Goal: Task Accomplishment & Management: Use online tool/utility

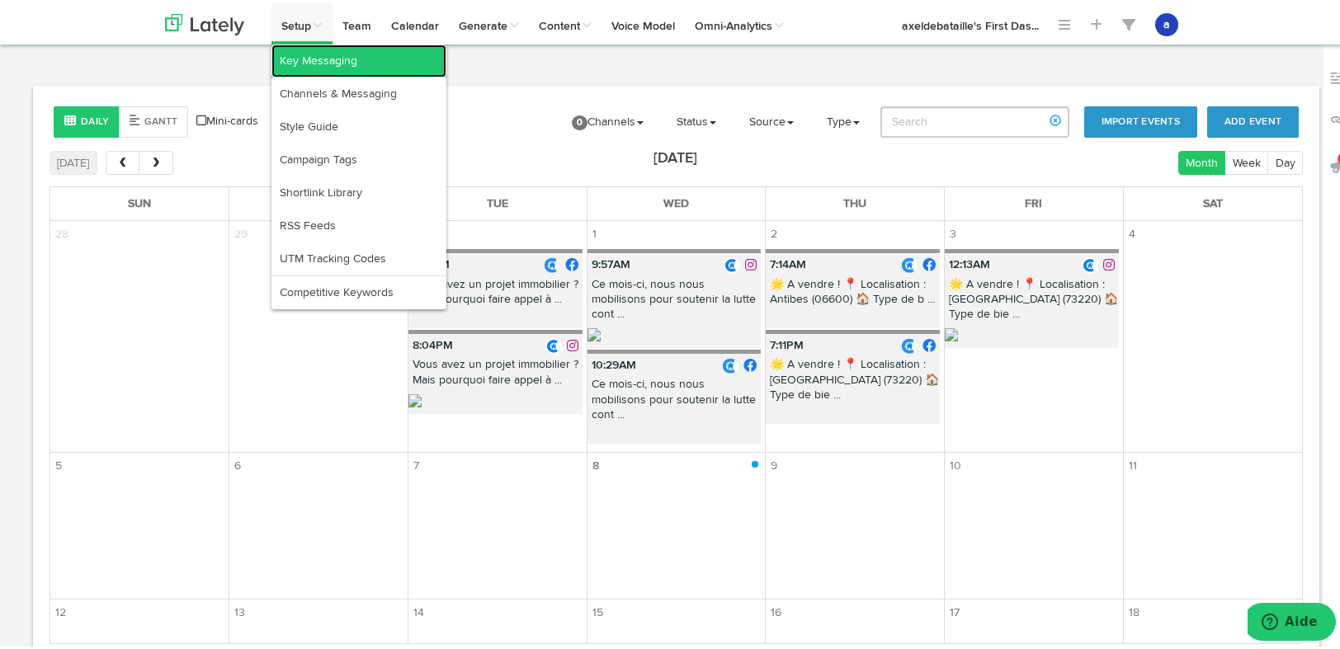
click at [296, 60] on link "Key Messaging" at bounding box center [359, 57] width 175 height 33
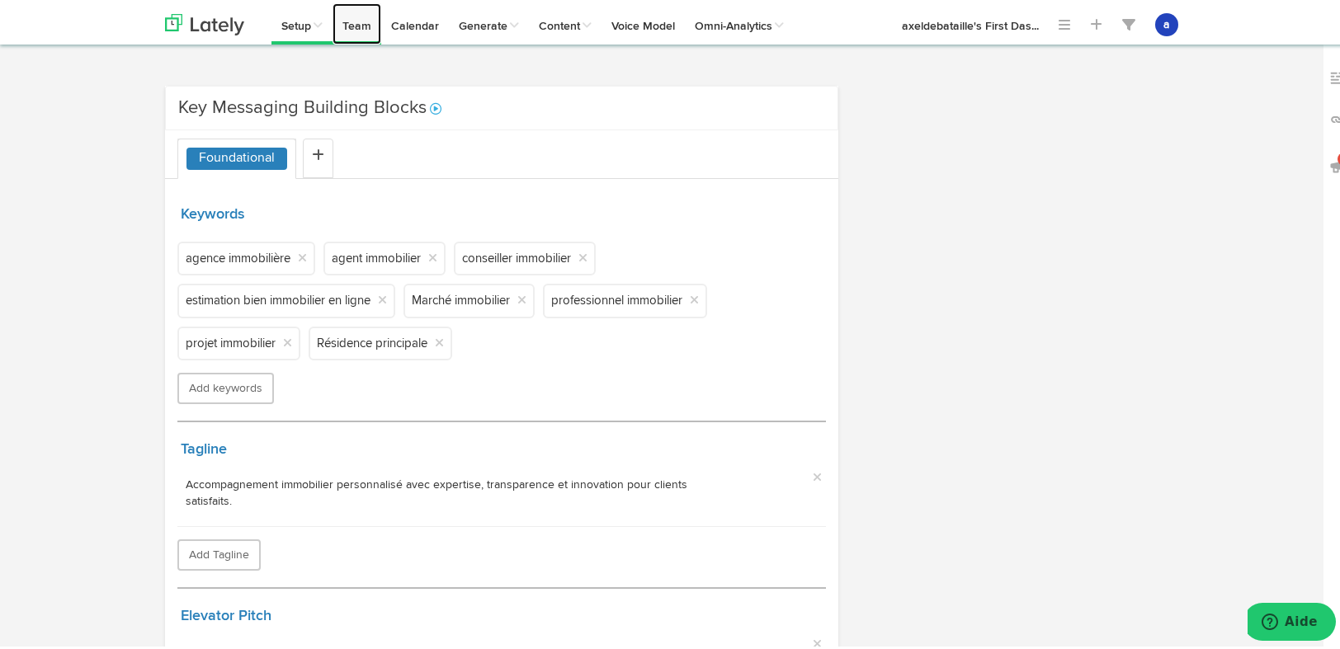
click at [353, 25] on link "Team" at bounding box center [357, 20] width 49 height 41
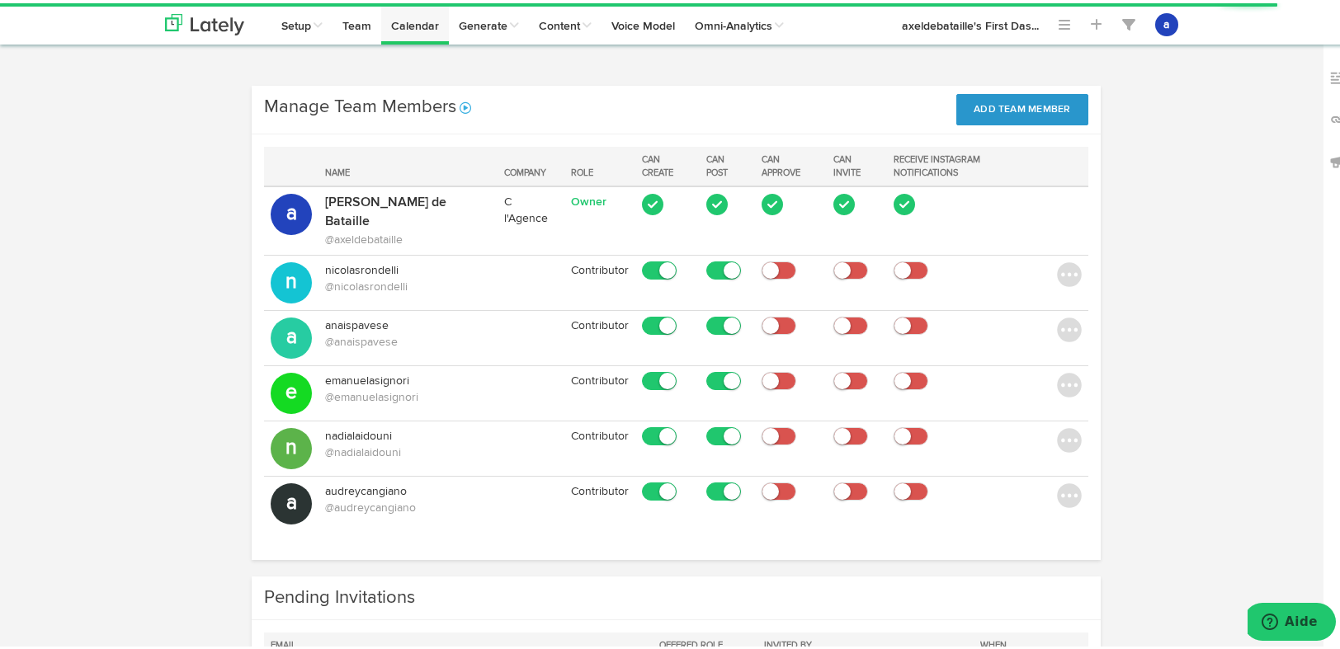
scroll to position [95, 0]
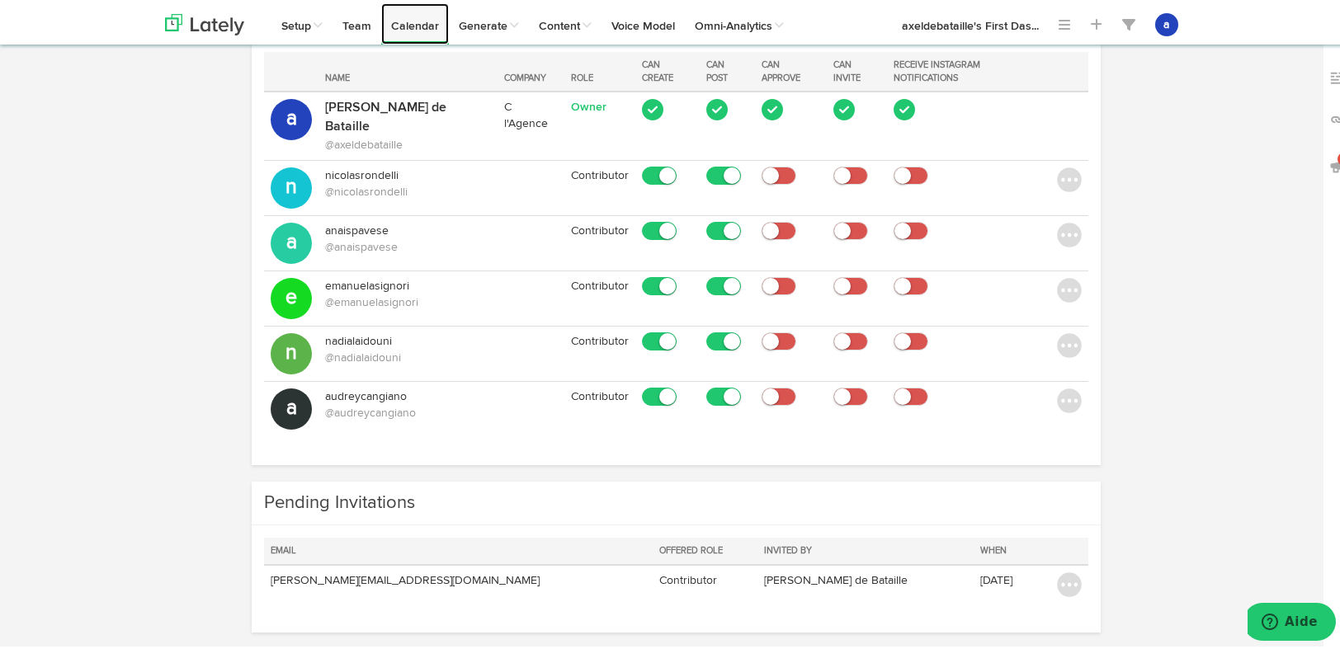
click at [405, 26] on link "Calendar" at bounding box center [415, 20] width 68 height 41
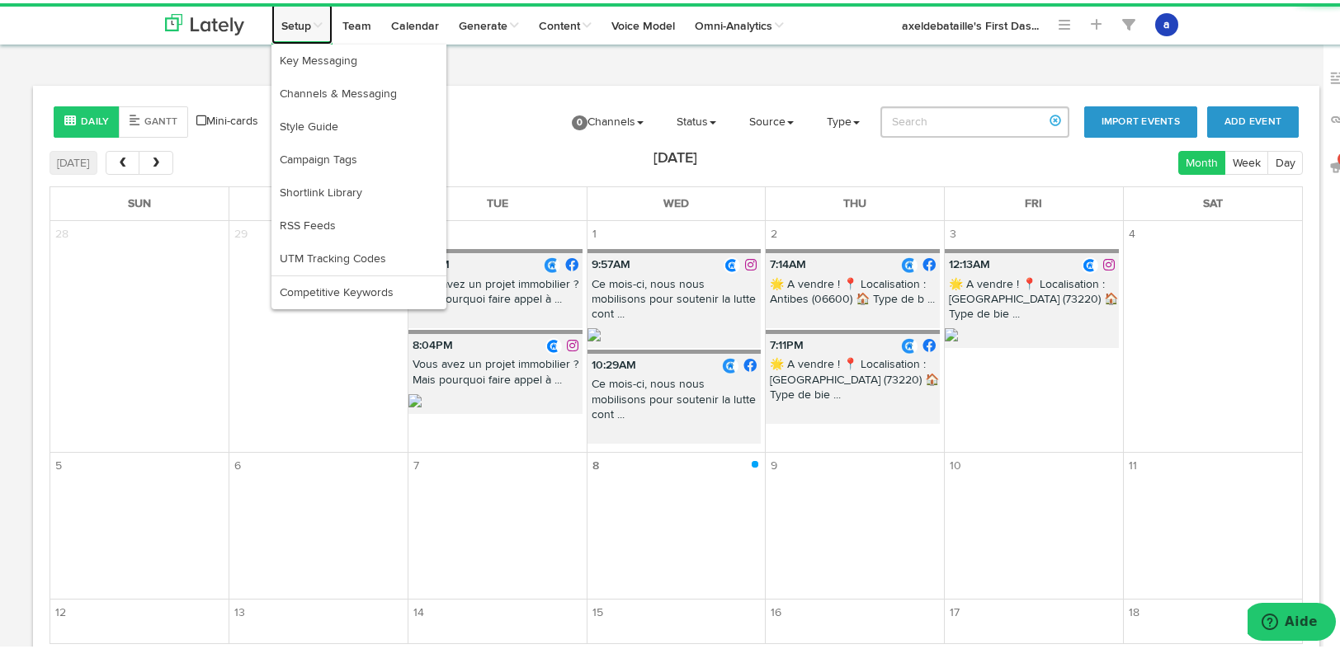
click at [286, 21] on link "Setup" at bounding box center [302, 20] width 61 height 41
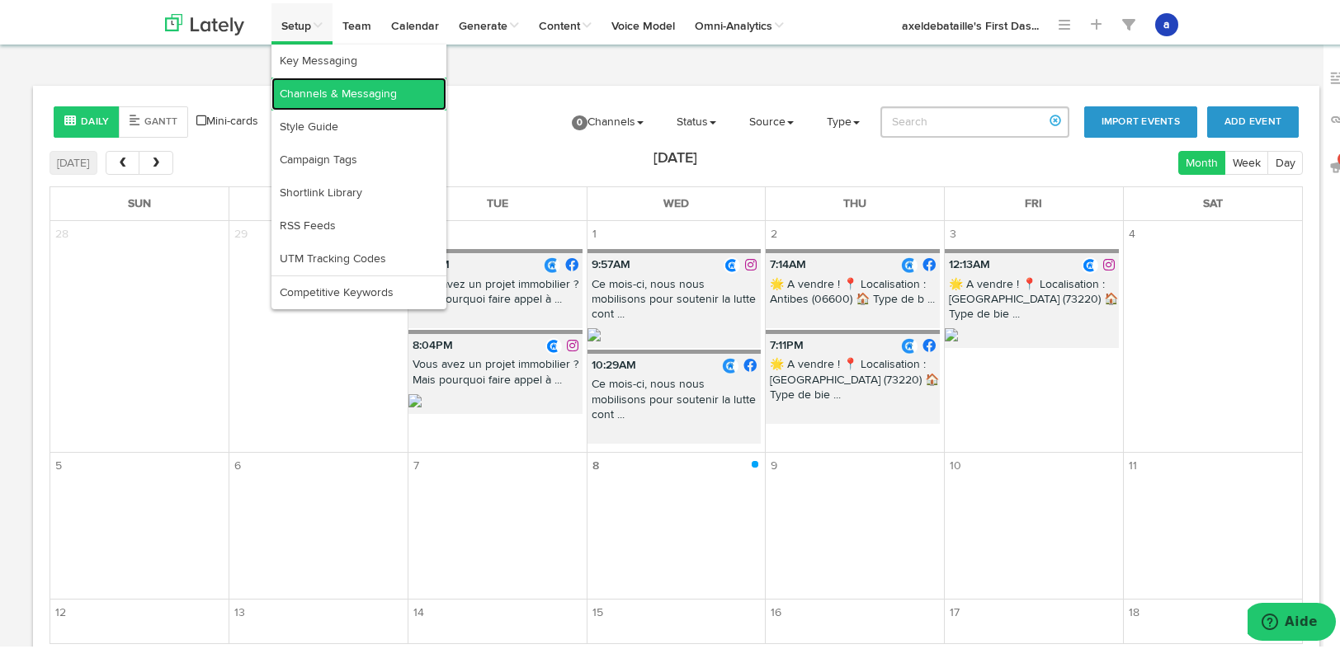
click at [363, 97] on link "Channels & Messaging" at bounding box center [359, 90] width 175 height 33
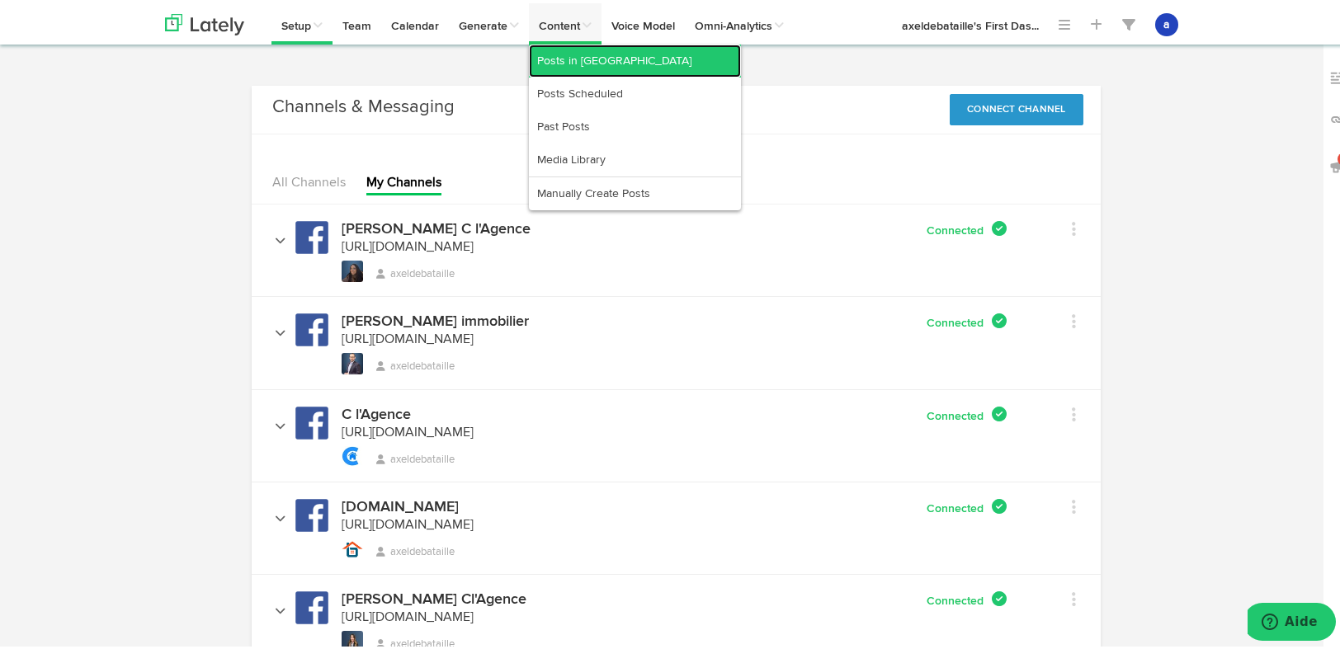
click at [573, 65] on link "Posts in [GEOGRAPHIC_DATA]" at bounding box center [635, 57] width 212 height 33
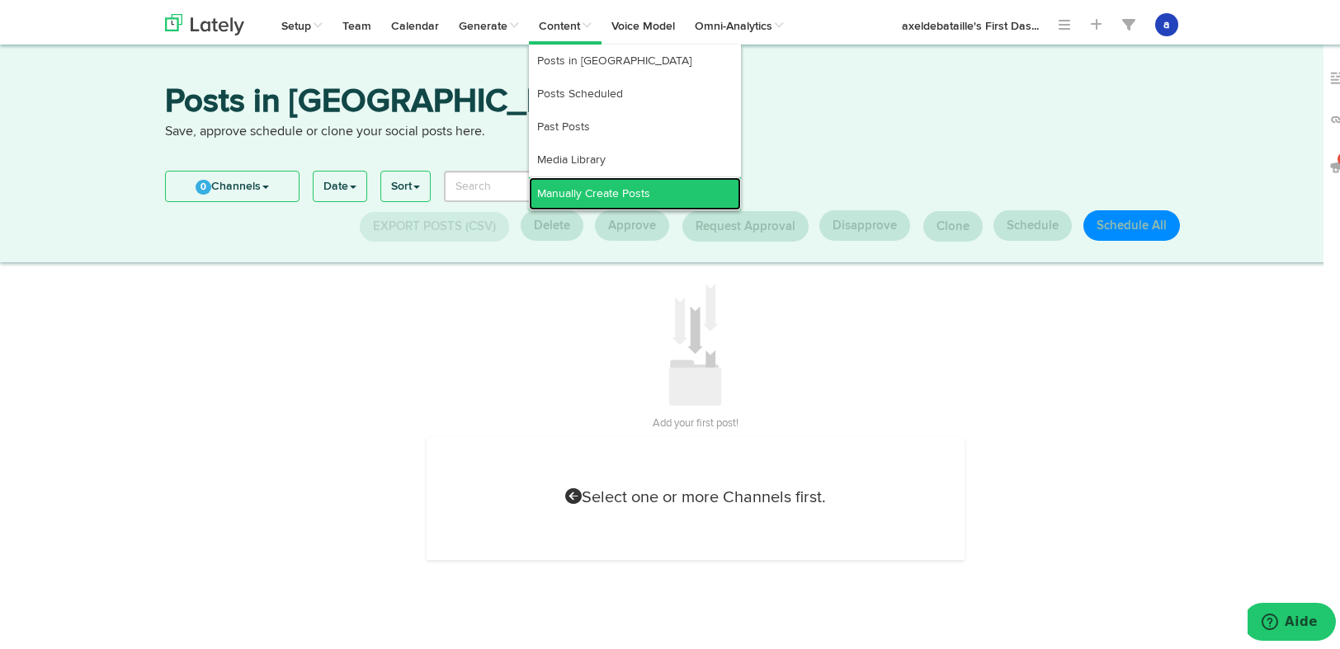
click at [557, 184] on link "Manually Create Posts" at bounding box center [635, 190] width 212 height 33
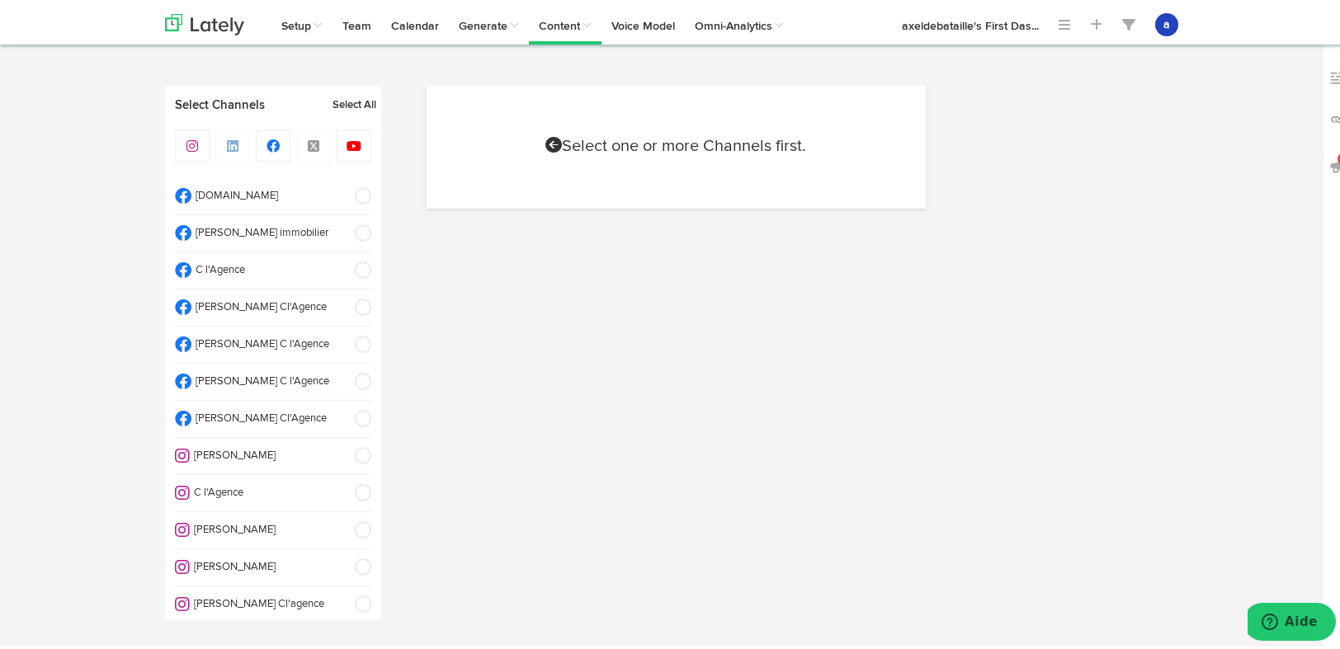
click at [344, 193] on span at bounding box center [357, 193] width 27 height 17
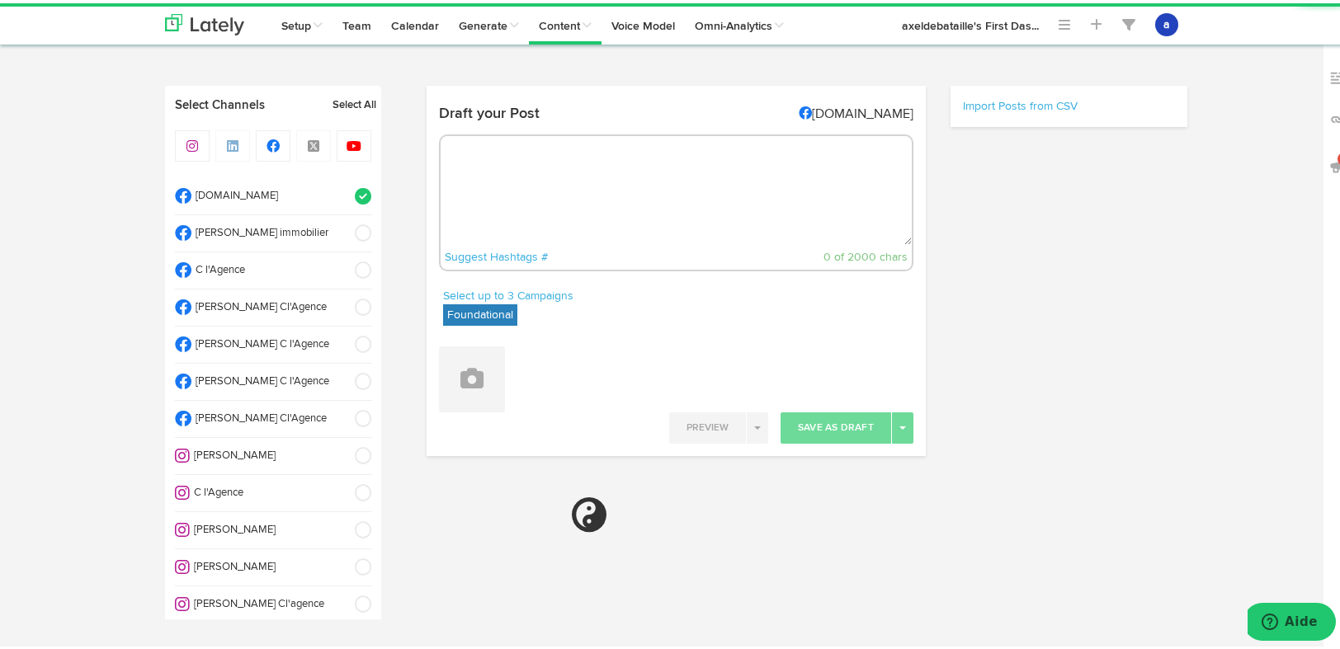
radio input "true"
select select "2"
select select "19"
select select "PM"
click at [574, 202] on textarea at bounding box center [676, 187] width 471 height 109
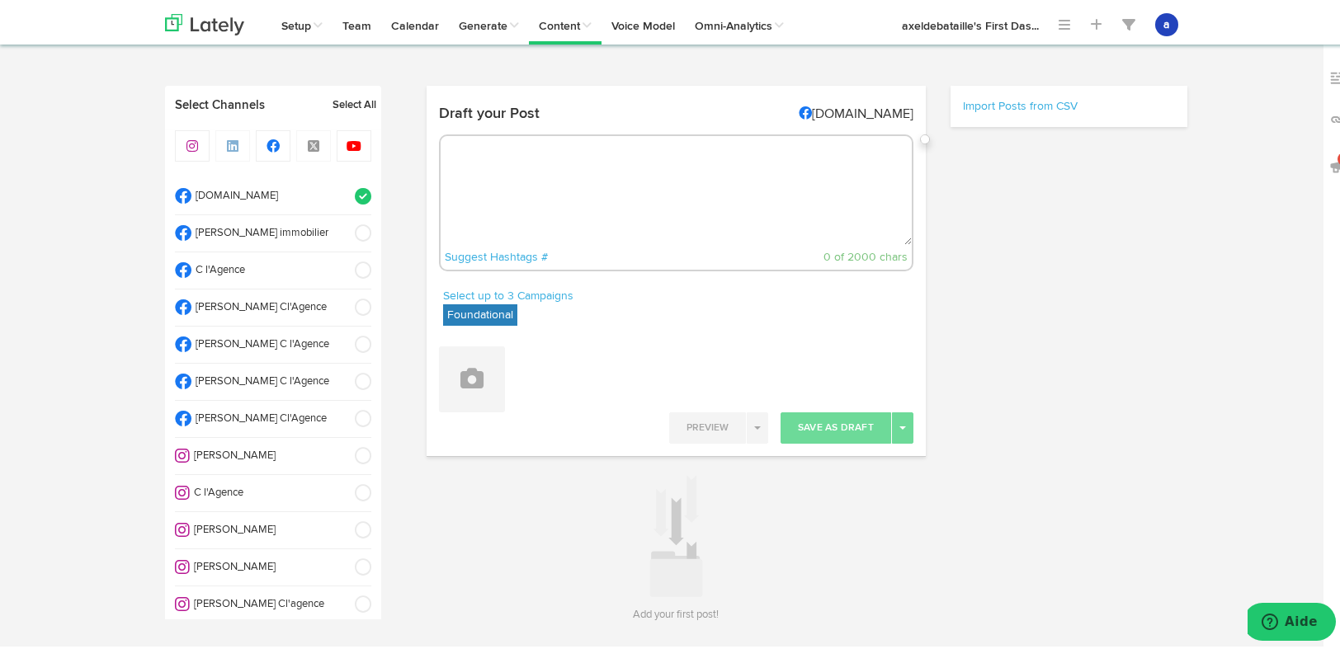
click at [578, 192] on textarea at bounding box center [676, 187] width 471 height 109
click at [464, 379] on icon at bounding box center [471, 375] width 23 height 23
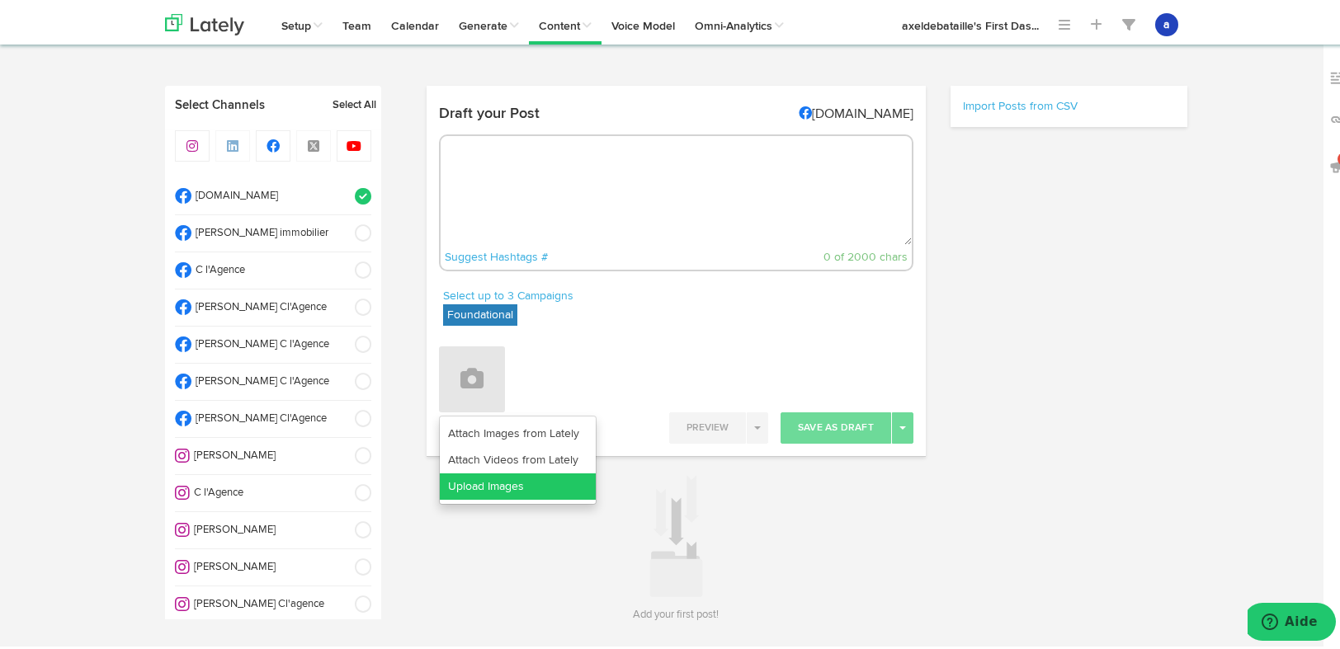
click at [485, 484] on link "Upload Images" at bounding box center [518, 483] width 156 height 26
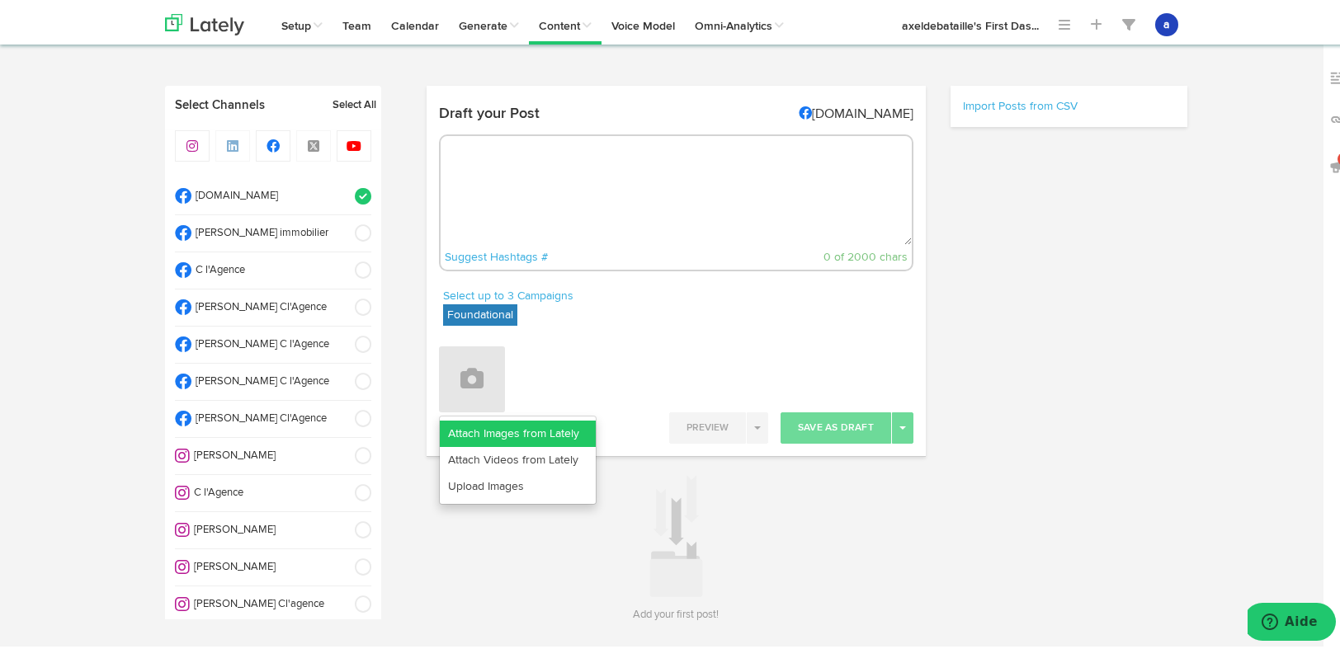
click at [492, 432] on link "Attach Images from Lately" at bounding box center [518, 431] width 156 height 26
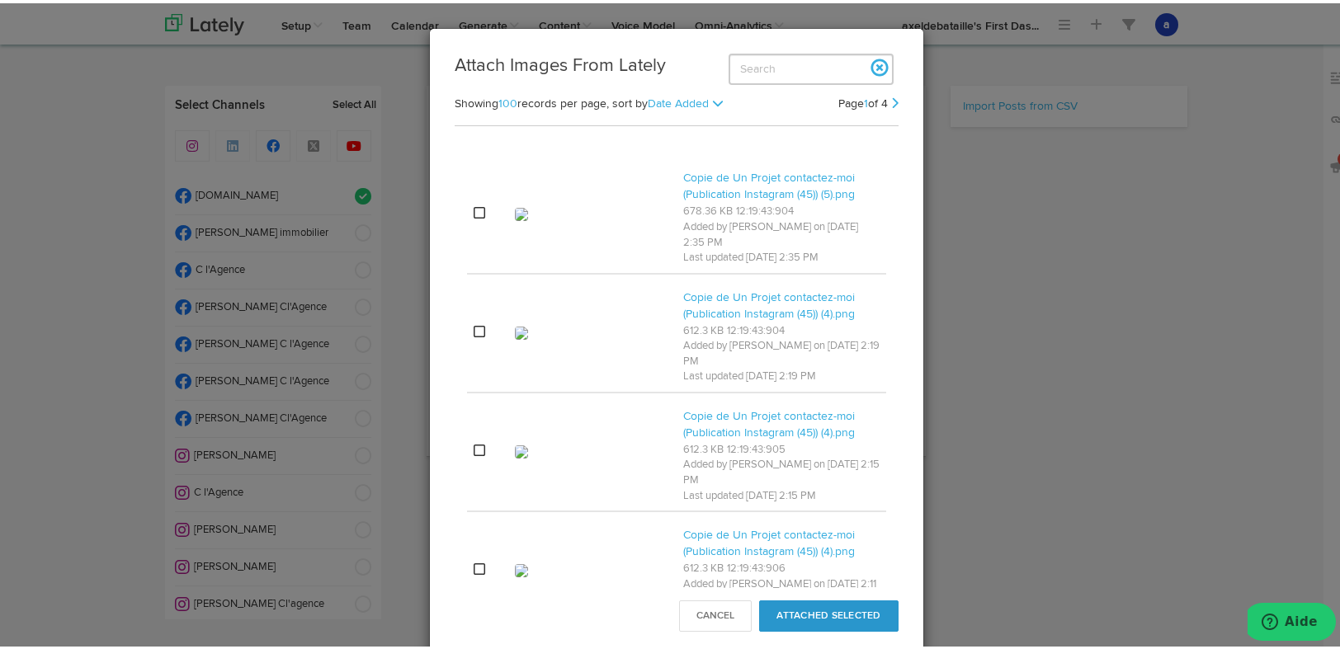
click at [951, 50] on div "Attach Images From Lately Showing 100 records per page, 50 100 200 400 sort by …" at bounding box center [676, 324] width 1353 height 649
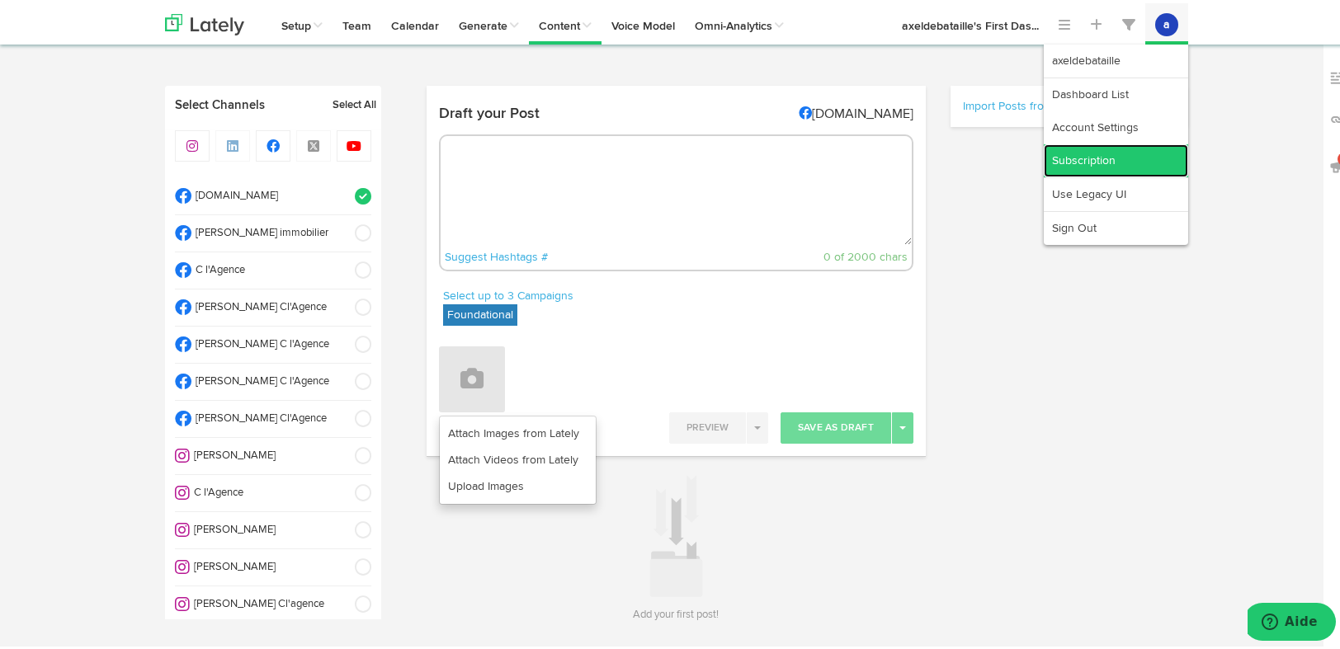
click at [1097, 159] on link "Subscription" at bounding box center [1116, 157] width 144 height 33
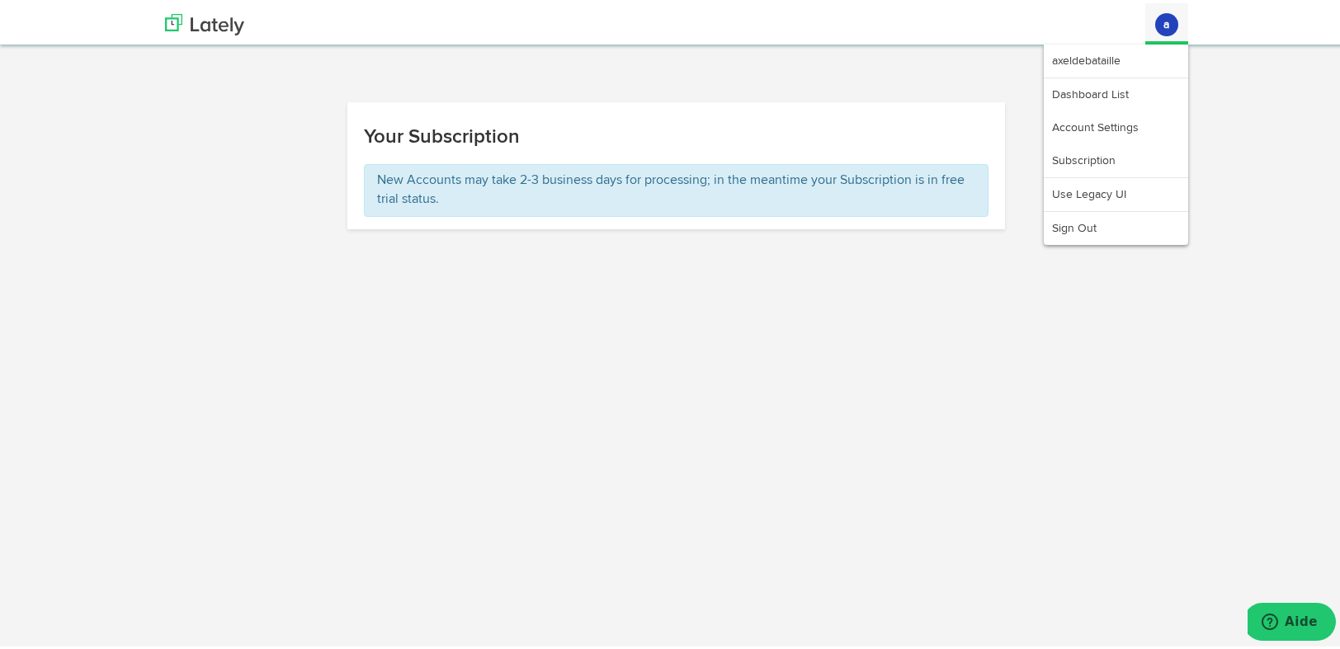
click at [1157, 22] on button "a" at bounding box center [1166, 21] width 23 height 23
click at [1116, 117] on link "Account Settings" at bounding box center [1116, 124] width 144 height 33
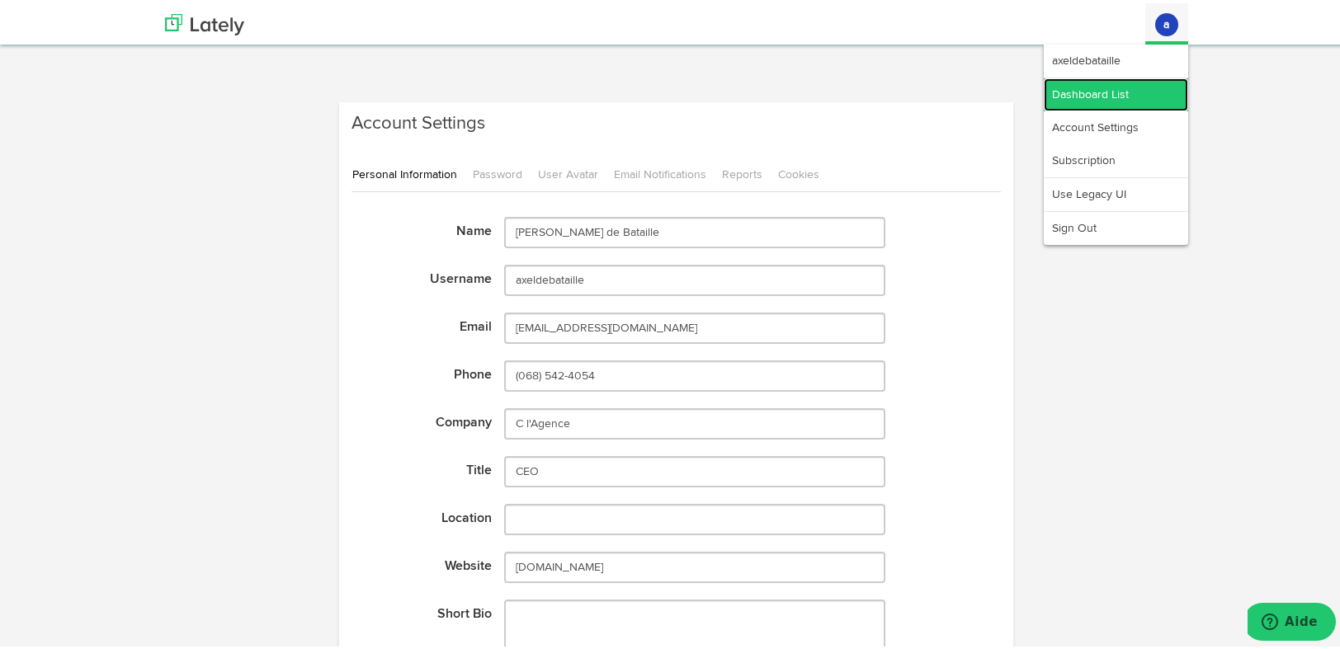
click at [1092, 100] on link "Dashboard List" at bounding box center [1116, 91] width 144 height 33
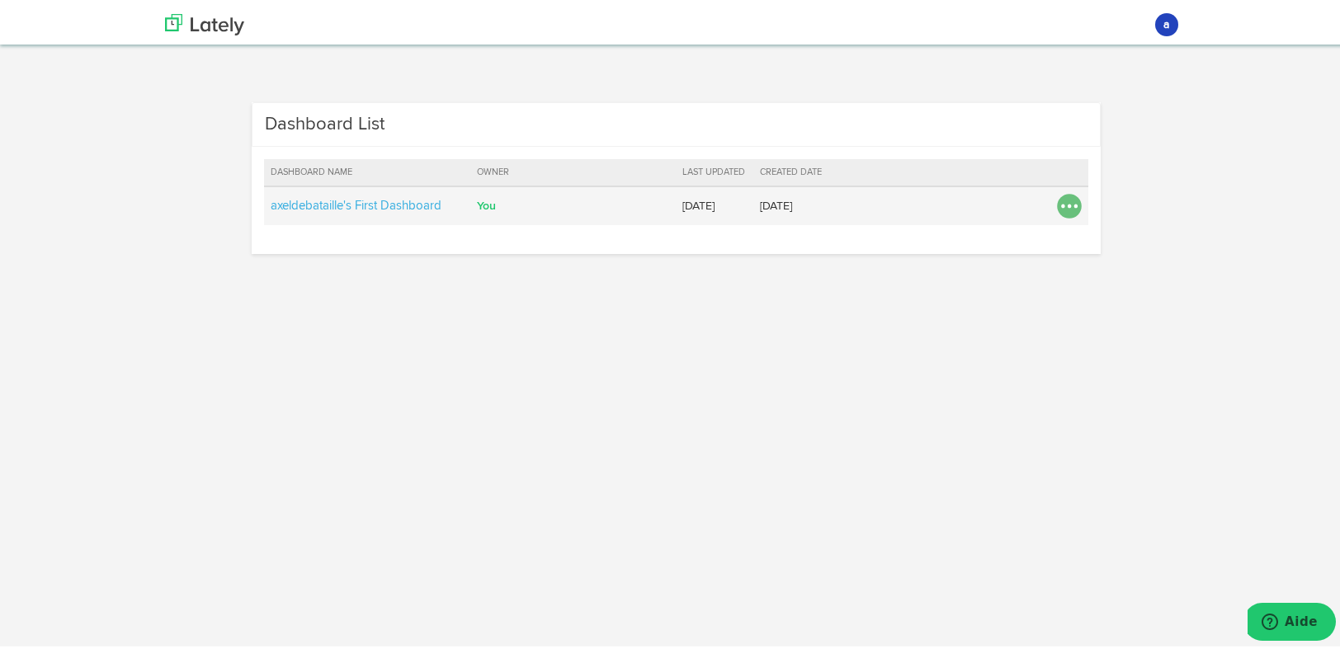
click at [1057, 203] on img at bounding box center [1069, 203] width 25 height 25
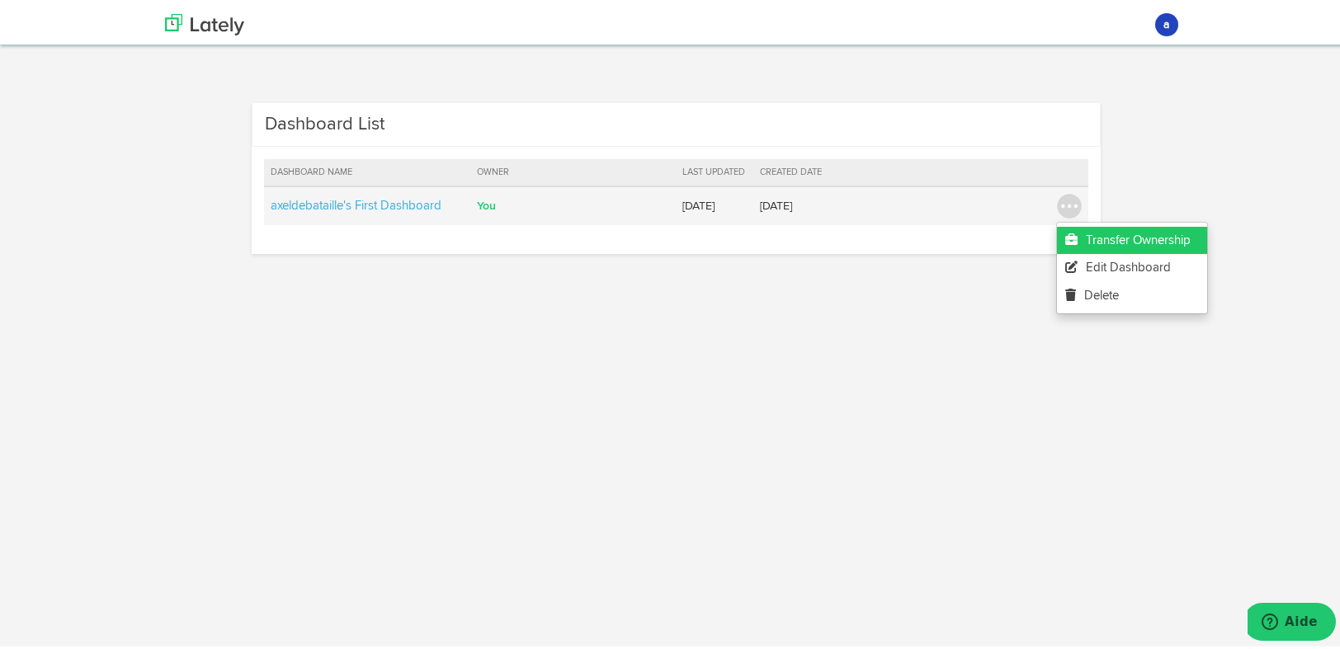
click at [1097, 232] on link "Transfer Ownership" at bounding box center [1132, 237] width 150 height 27
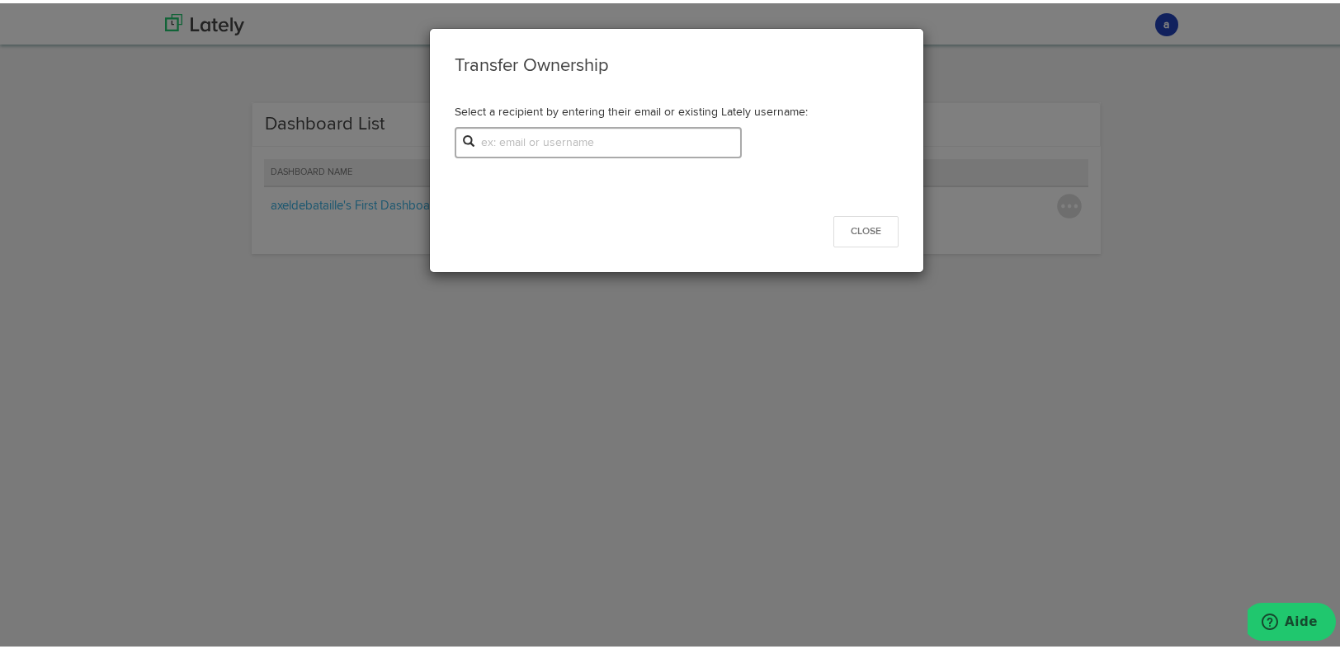
click at [635, 135] on input "text" at bounding box center [599, 139] width 288 height 31
click at [866, 229] on button "Close" at bounding box center [865, 228] width 65 height 31
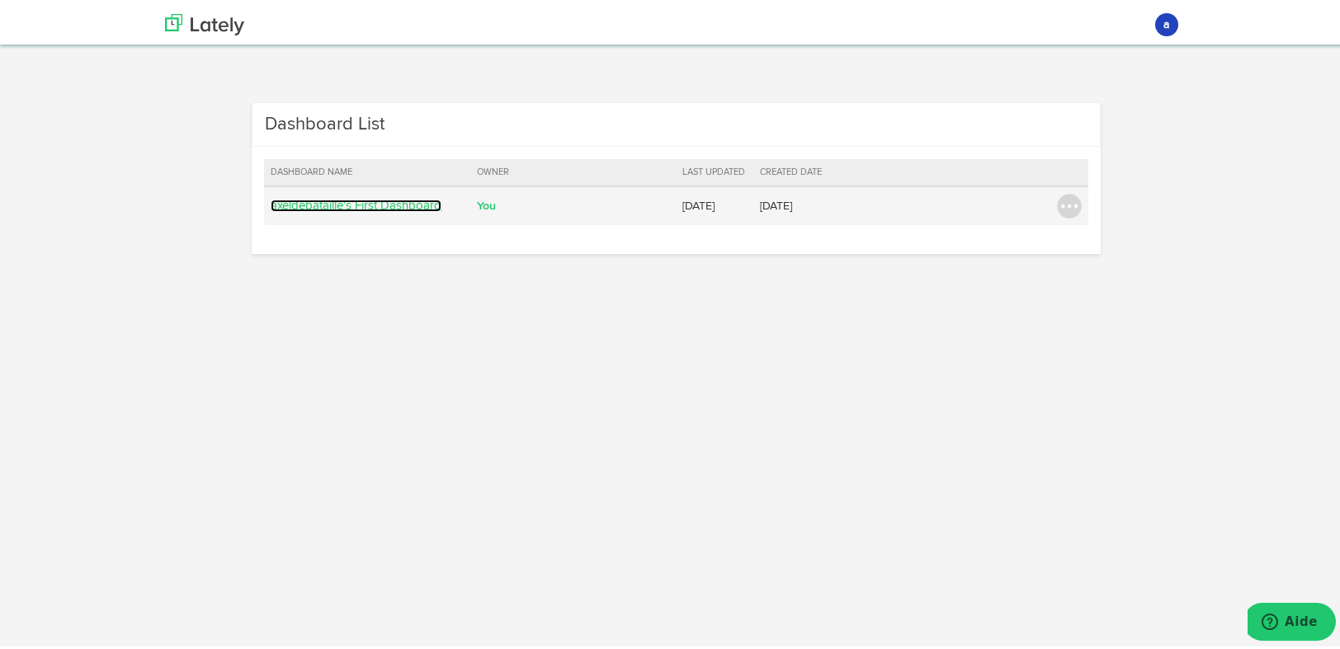
click at [409, 205] on link "axeldebataille's First Dashboard" at bounding box center [356, 202] width 171 height 12
